Goal: Task Accomplishment & Management: Manage account settings

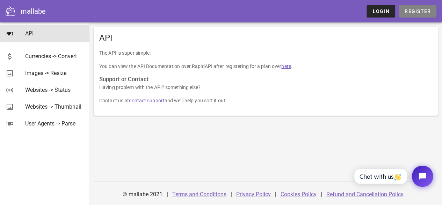
click at [418, 12] on span "Register" at bounding box center [418, 11] width 27 height 6
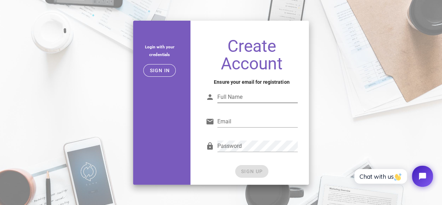
click at [239, 100] on input "Full Name" at bounding box center [258, 96] width 80 height 11
type input "hussayn yssuf"
click at [225, 124] on input "Email" at bounding box center [258, 121] width 80 height 11
type input "[EMAIL_ADDRESS][DOMAIN_NAME]"
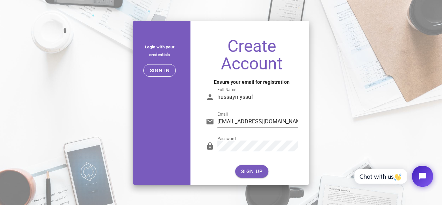
click at [244, 139] on div "Password" at bounding box center [252, 147] width 92 height 23
click at [255, 171] on span "SIGN UP" at bounding box center [252, 171] width 22 height 6
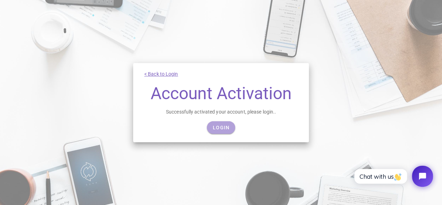
click at [222, 126] on span "Login" at bounding box center [221, 128] width 17 height 6
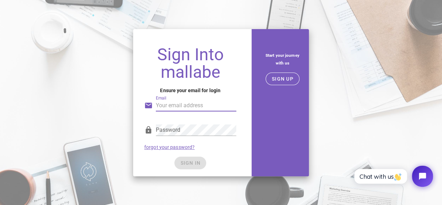
click at [214, 109] on input "Email" at bounding box center [196, 105] width 80 height 11
type input "[EMAIL_ADDRESS][DOMAIN_NAME]"
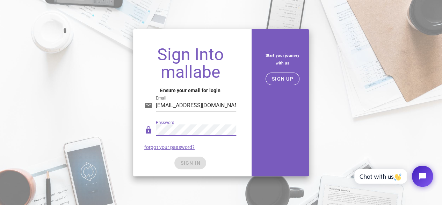
click at [207, 135] on div "Password" at bounding box center [196, 129] width 80 height 11
click at [162, 163] on div "SIGN IN" at bounding box center [190, 162] width 92 height 13
click at [189, 166] on button "SIGN IN" at bounding box center [191, 162] width 32 height 13
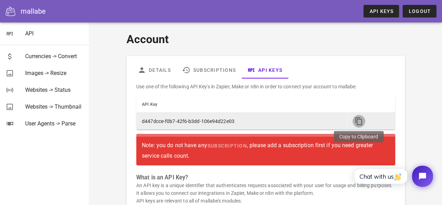
click at [360, 119] on icon "button" at bounding box center [359, 121] width 8 height 8
